Goal: Transaction & Acquisition: Obtain resource

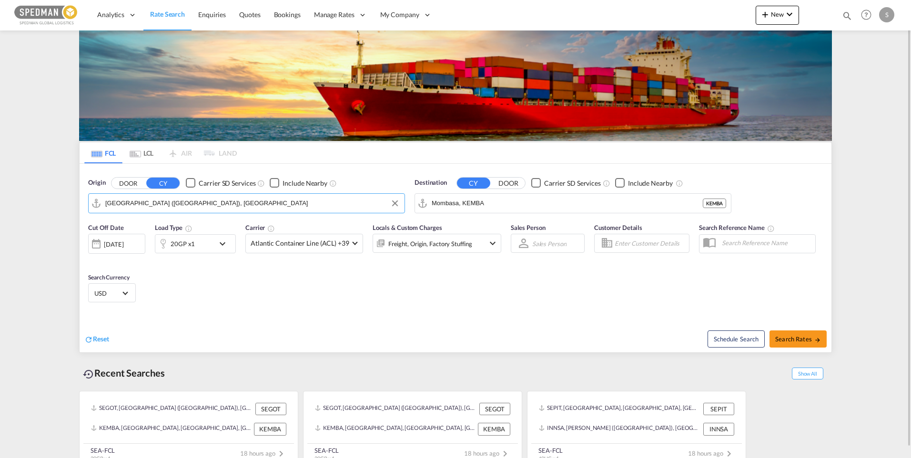
drag, startPoint x: 217, startPoint y: 205, endPoint x: 104, endPoint y: 204, distance: 112.9
click at [104, 204] on md-input-container "Gothenburg (Goteborg), SEGOT" at bounding box center [247, 203] width 316 height 19
drag, startPoint x: 131, startPoint y: 209, endPoint x: 139, endPoint y: 209, distance: 8.1
click at [139, 209] on input "Gothenburg (Goteborg), SEGOT" at bounding box center [252, 203] width 294 height 14
drag, startPoint x: 229, startPoint y: 210, endPoint x: 47, endPoint y: 206, distance: 182.5
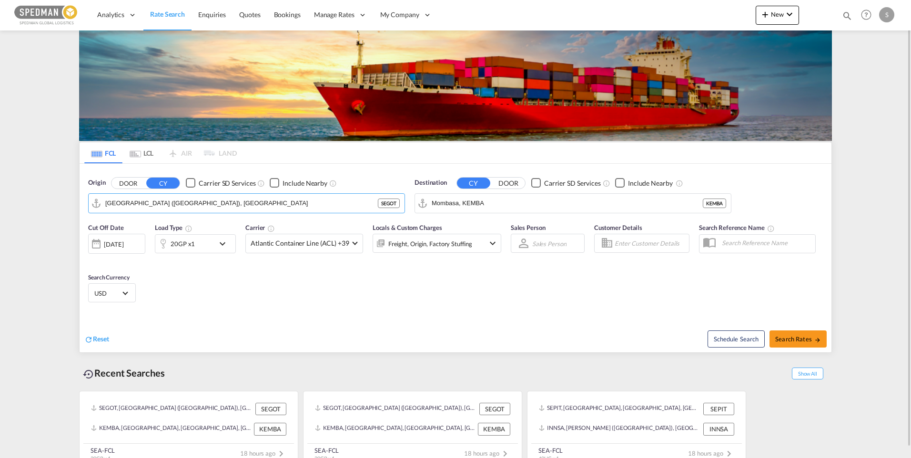
click at [47, 206] on md-content "Analytics Dashboard Rate Search Enquiries Quotes Bookings" at bounding box center [455, 229] width 911 height 458
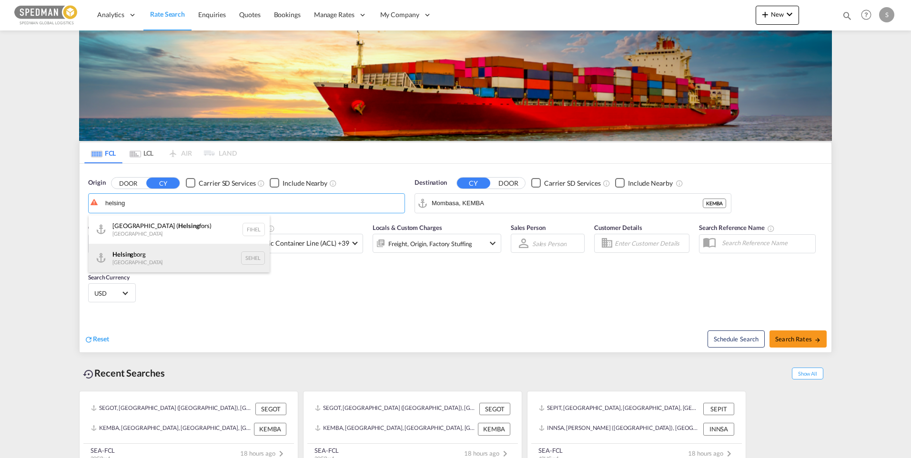
click at [132, 253] on div "Helsing borg Sweden SEHEL" at bounding box center [179, 258] width 181 height 29
type input "Helsingborg, SEHEL"
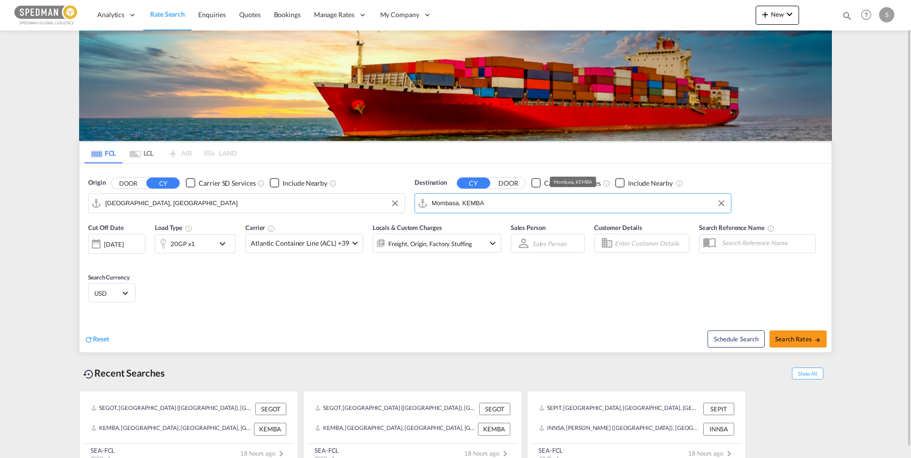
drag, startPoint x: 462, startPoint y: 205, endPoint x: 502, endPoint y: 204, distance: 39.5
click at [502, 204] on input "Mombasa, KEMBA" at bounding box center [579, 203] width 294 height 14
drag, startPoint x: 502, startPoint y: 204, endPoint x: 425, endPoint y: 202, distance: 76.7
click at [425, 202] on md-input-container "Mombasa, KEMBA" at bounding box center [573, 203] width 316 height 19
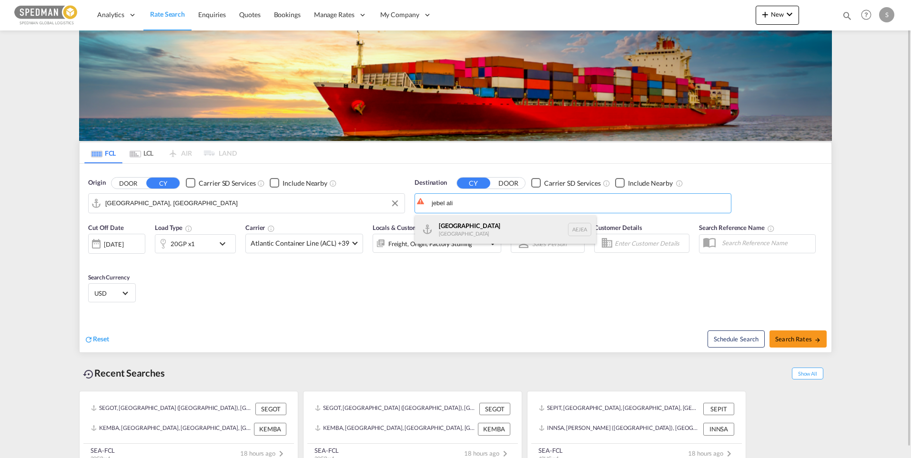
click at [453, 228] on div "Jebel Ali United Arab Emirates AEJEA" at bounding box center [505, 229] width 181 height 29
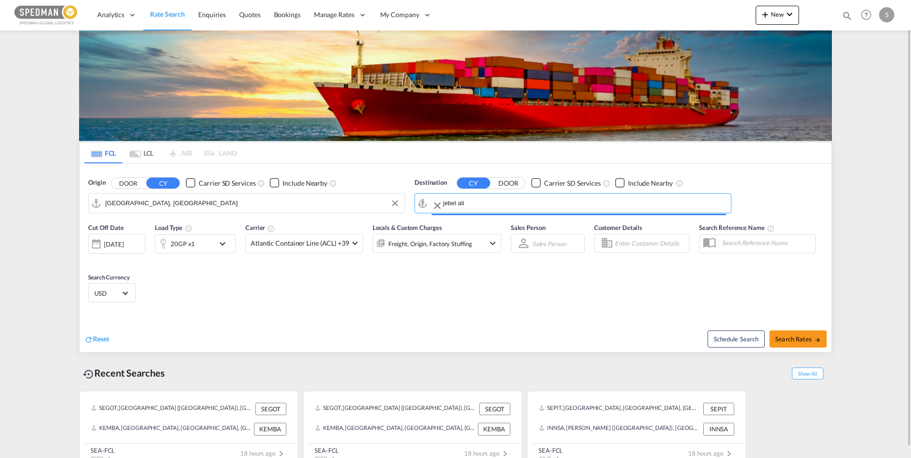
type input "Jebel Ali, AEJEA"
click at [800, 334] on button "Search Rates" at bounding box center [797, 339] width 57 height 17
type input "SEHEL to AEJEA / 14 Oct 2025"
